Goal: Information Seeking & Learning: Learn about a topic

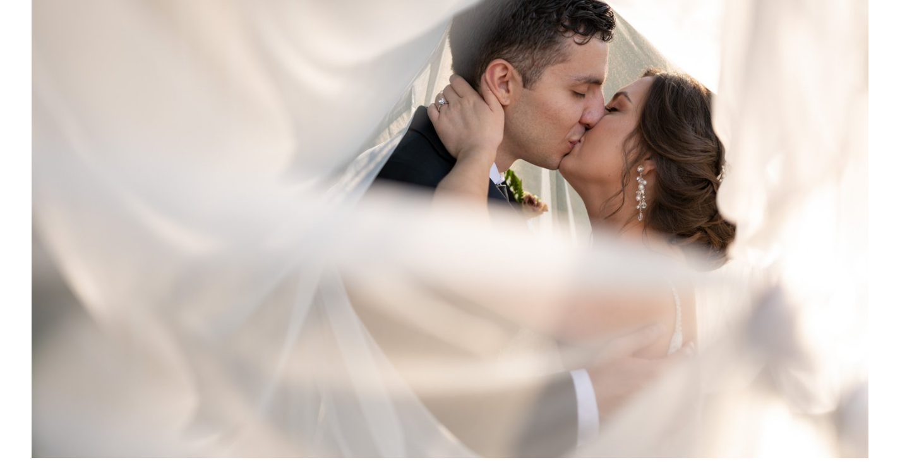
scroll to position [569, 0]
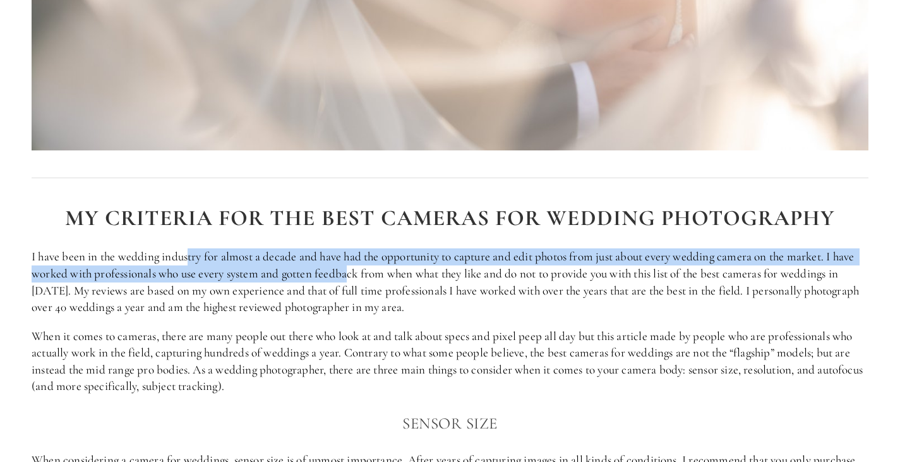
drag, startPoint x: 189, startPoint y: 257, endPoint x: 386, endPoint y: 277, distance: 198.1
click at [383, 276] on p "I have been in the wedding industry for almost a decade and have had the opport…" at bounding box center [450, 281] width 837 height 67
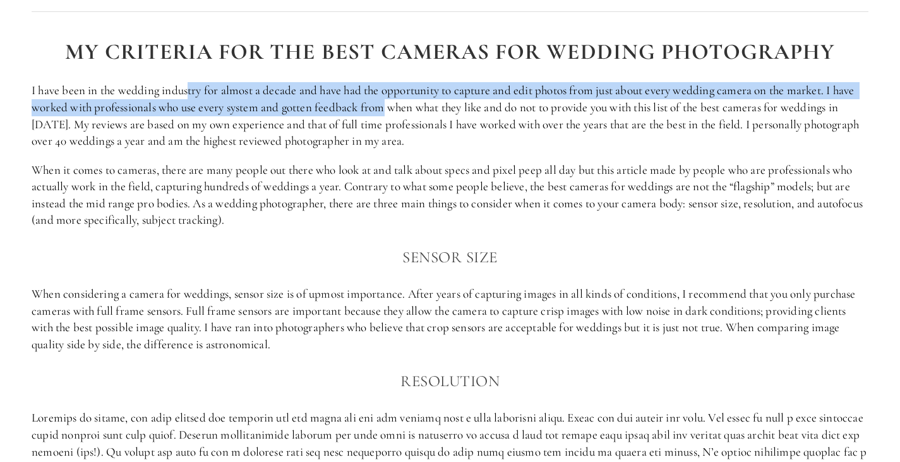
scroll to position [821, 0]
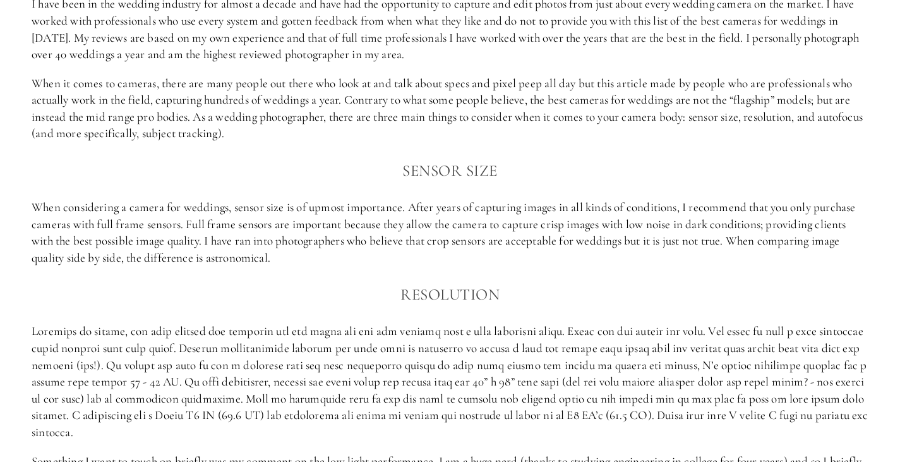
click at [205, 211] on p "When considering a camera for weddings, sensor size is of upmost importance. Af…" at bounding box center [450, 232] width 837 height 67
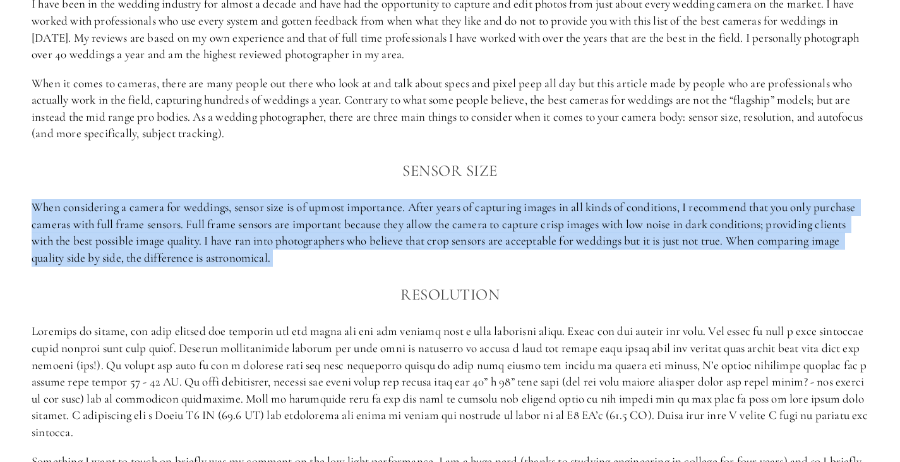
click at [205, 211] on p "When considering a camera for weddings, sensor size is of upmost importance. Af…" at bounding box center [450, 232] width 837 height 67
click at [349, 210] on p "When considering a camera for weddings, sensor size is of upmost importance. Af…" at bounding box center [450, 232] width 837 height 67
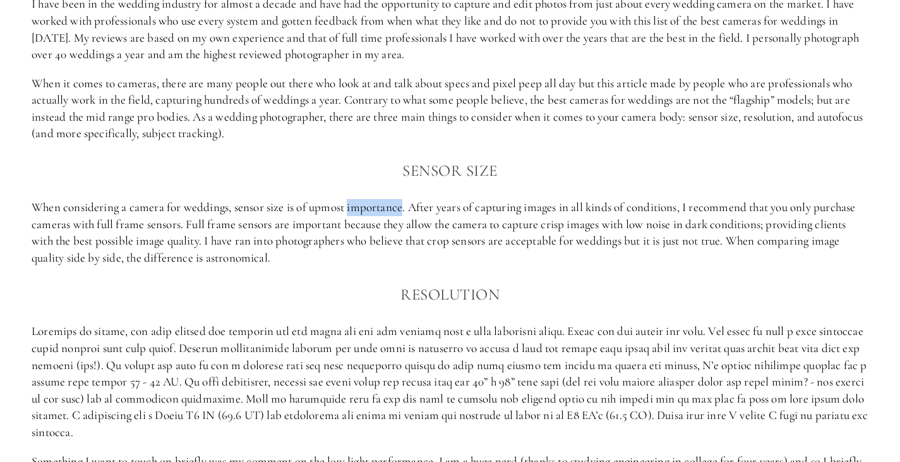
click at [349, 210] on p "When considering a camera for weddings, sensor size is of upmost importance. Af…" at bounding box center [450, 232] width 837 height 67
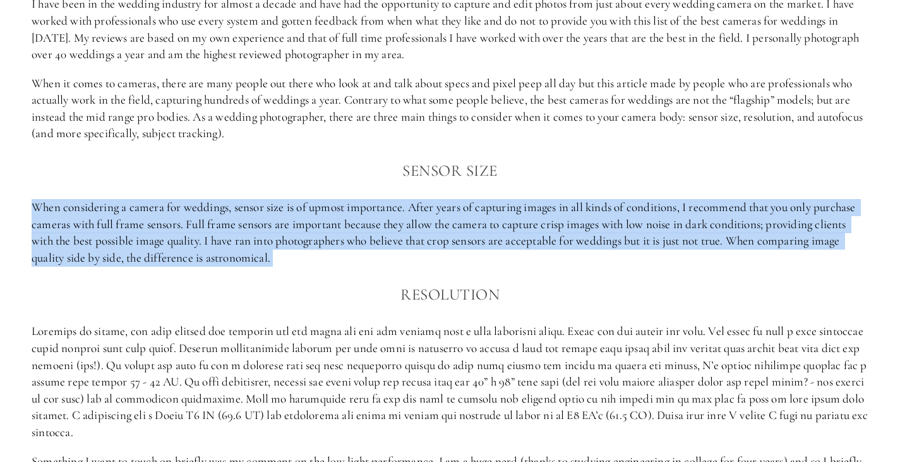
click at [349, 210] on p "When considering a camera for weddings, sensor size is of upmost importance. Af…" at bounding box center [450, 232] width 837 height 67
click at [360, 210] on p "When considering a camera for weddings, sensor size is of upmost importance. Af…" at bounding box center [450, 232] width 837 height 67
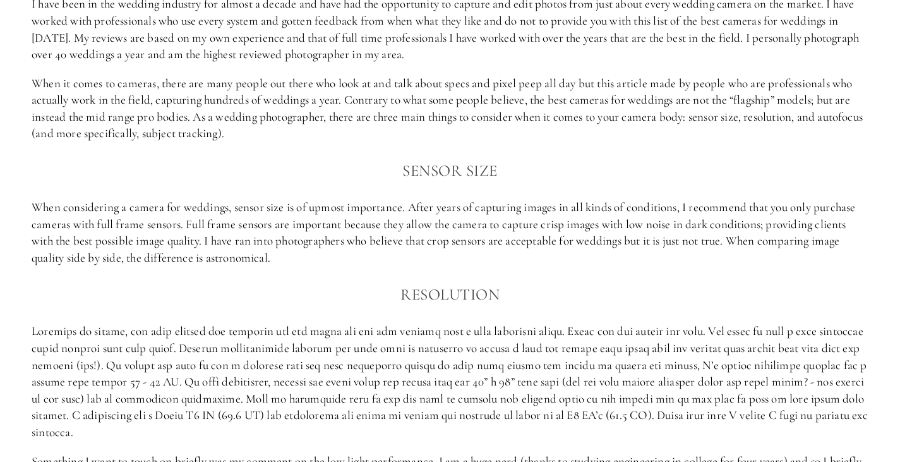
click at [360, 210] on p "When considering a camera for weddings, sensor size is of upmost importance. Af…" at bounding box center [450, 232] width 837 height 67
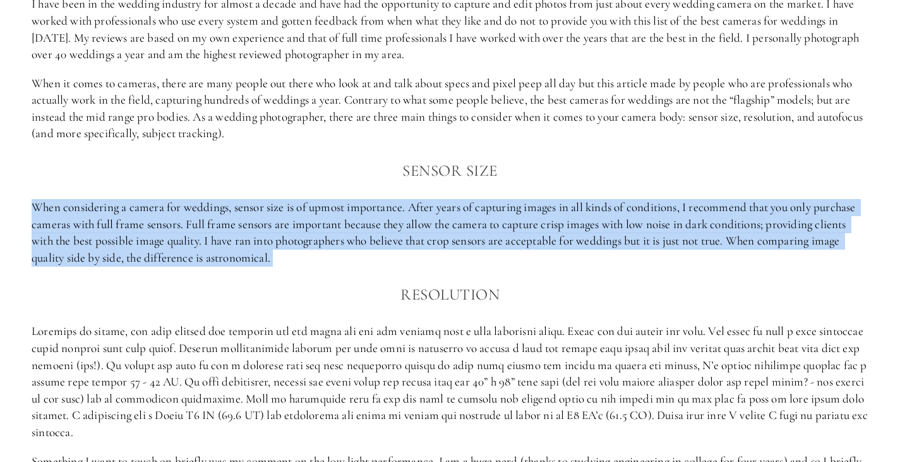
click at [360, 210] on p "When considering a camera for weddings, sensor size is of upmost importance. Af…" at bounding box center [450, 232] width 837 height 67
click at [298, 230] on p "When considering a camera for weddings, sensor size is of upmost importance. Af…" at bounding box center [450, 232] width 837 height 67
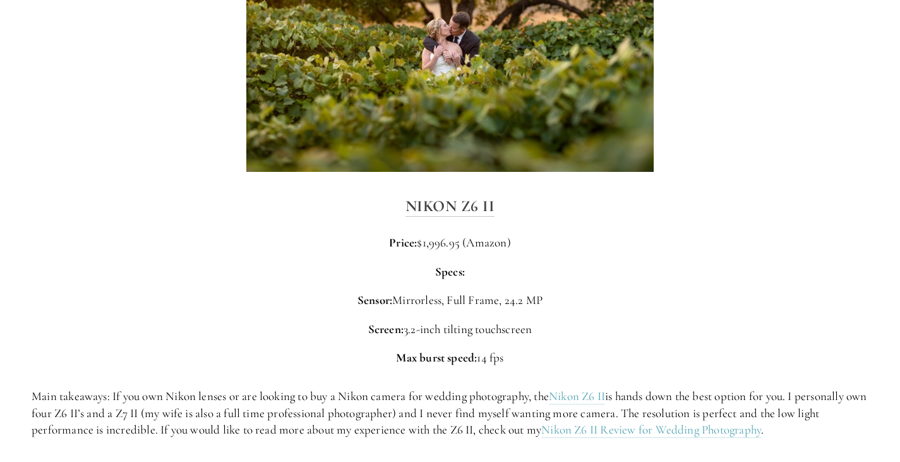
scroll to position [1832, 0]
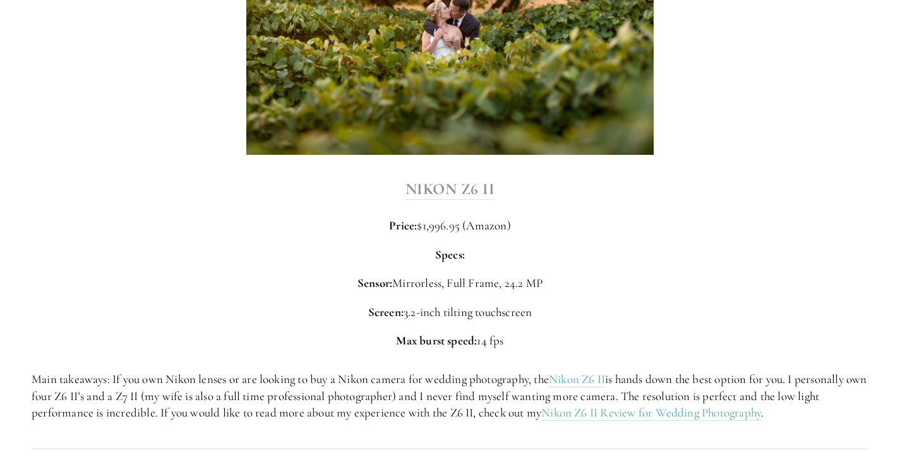
click at [476, 190] on strong "Nikon Z6 II" at bounding box center [451, 188] width 90 height 19
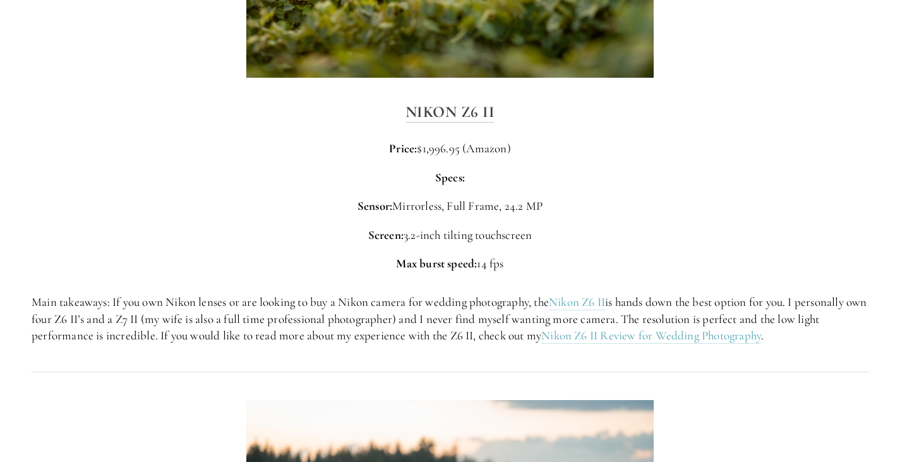
scroll to position [1895, 0]
